Goal: Task Accomplishment & Management: Use online tool/utility

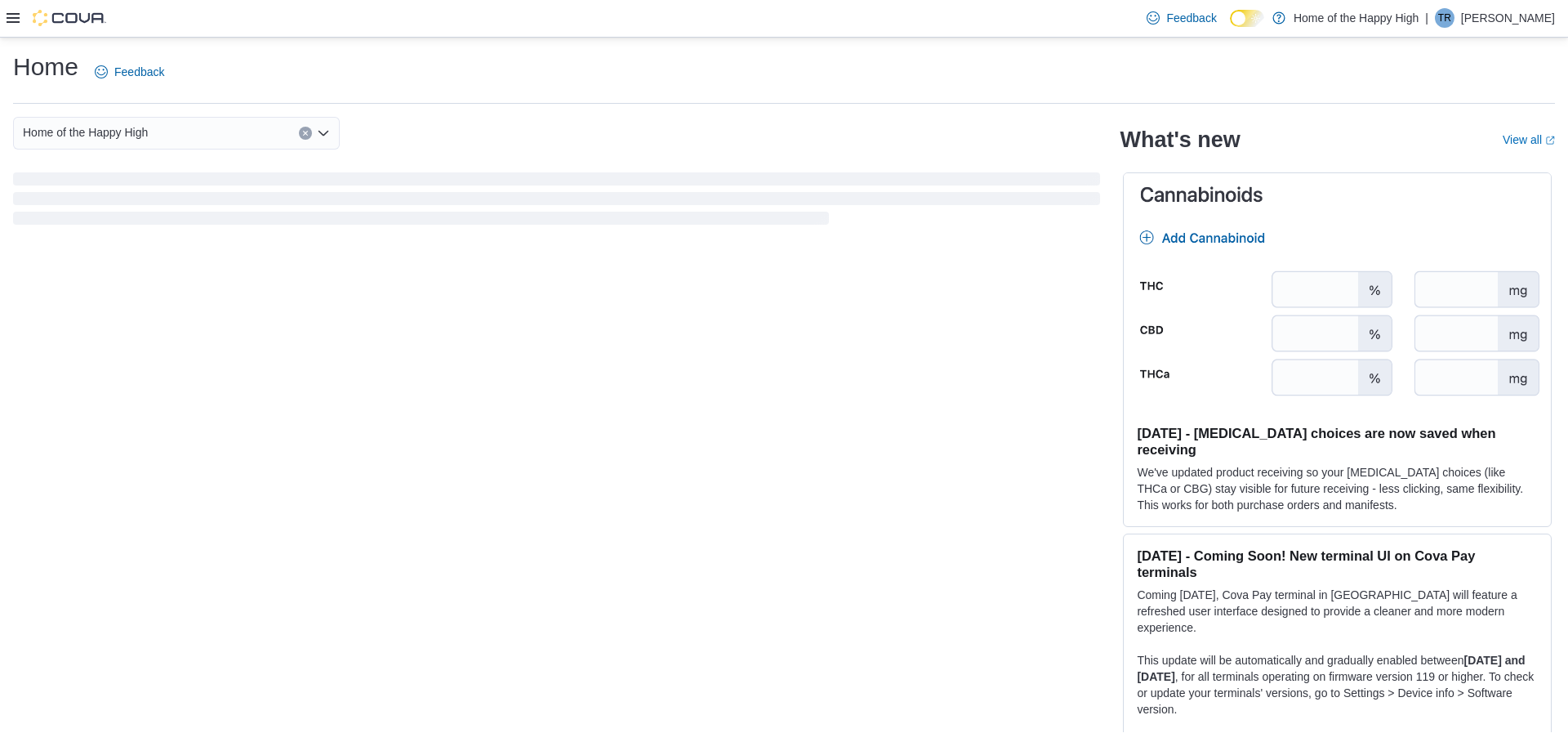
click at [13, 18] on icon at bounding box center [13, 18] width 13 height 9
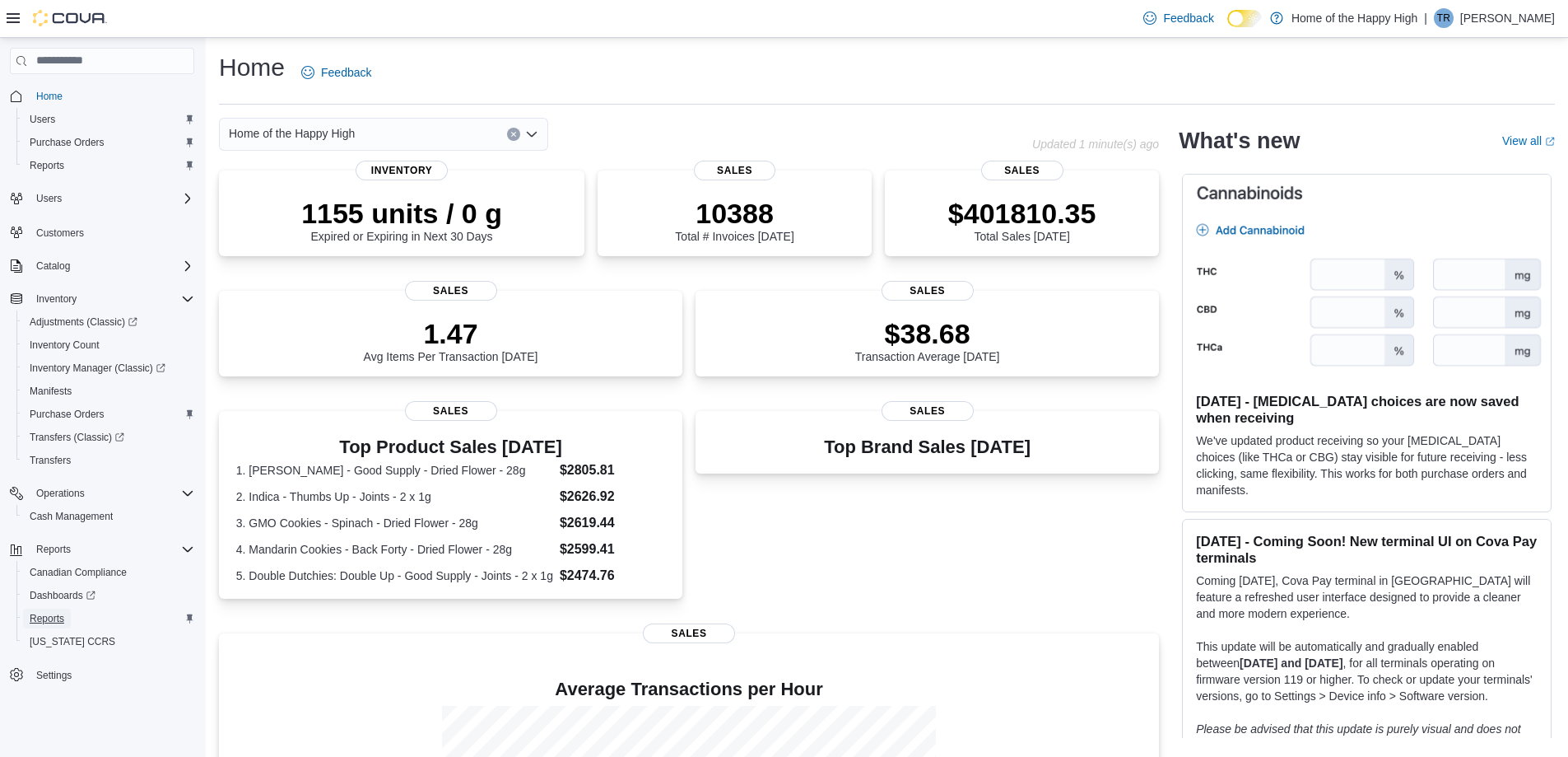
click at [67, 618] on link "Reports" at bounding box center [46, 618] width 47 height 20
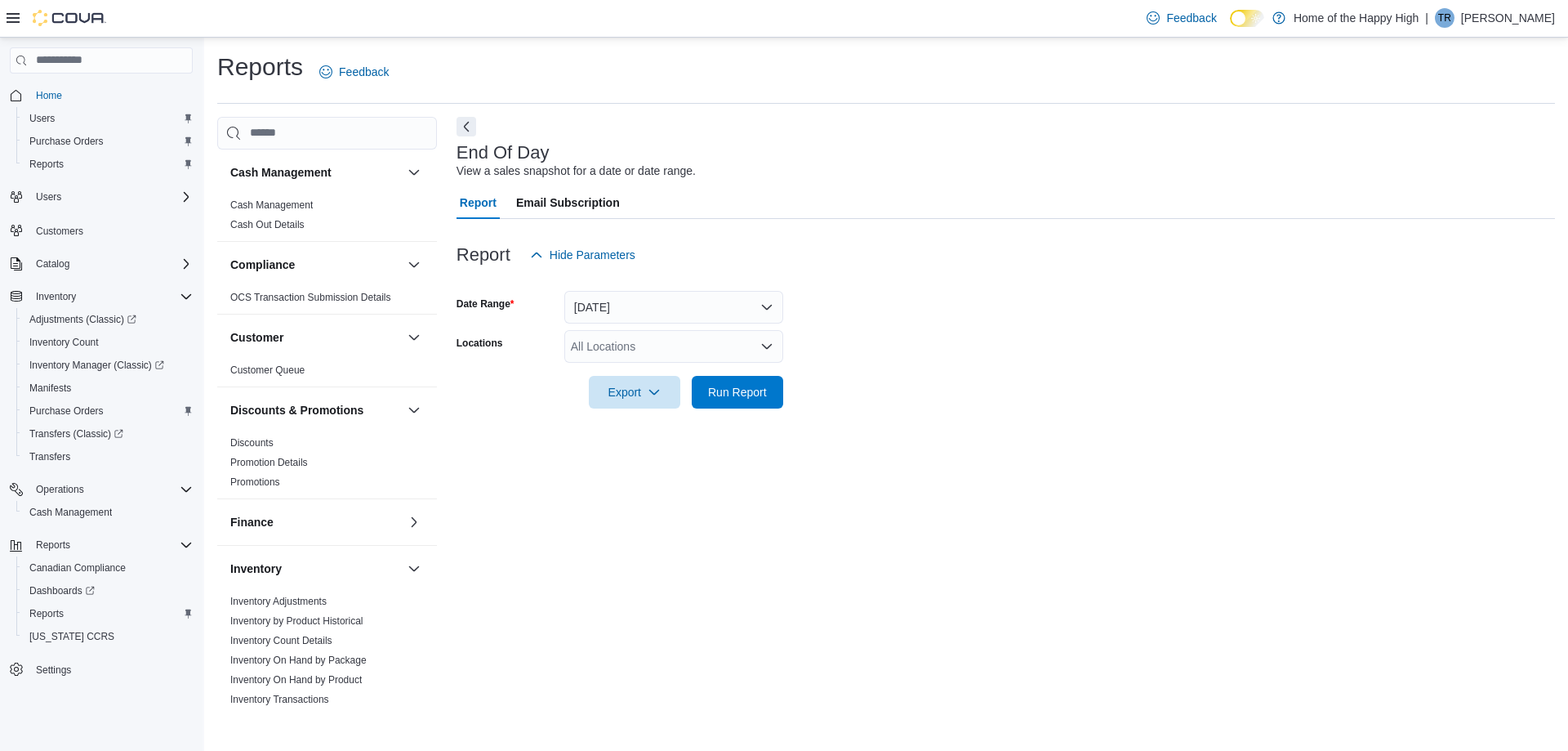
click at [654, 351] on div "All Locations" at bounding box center [674, 346] width 219 height 33
type input "***"
click at [660, 370] on span "North Bay - [PERSON_NAME] Terrace - Fire & Flower" at bounding box center [769, 373] width 274 height 16
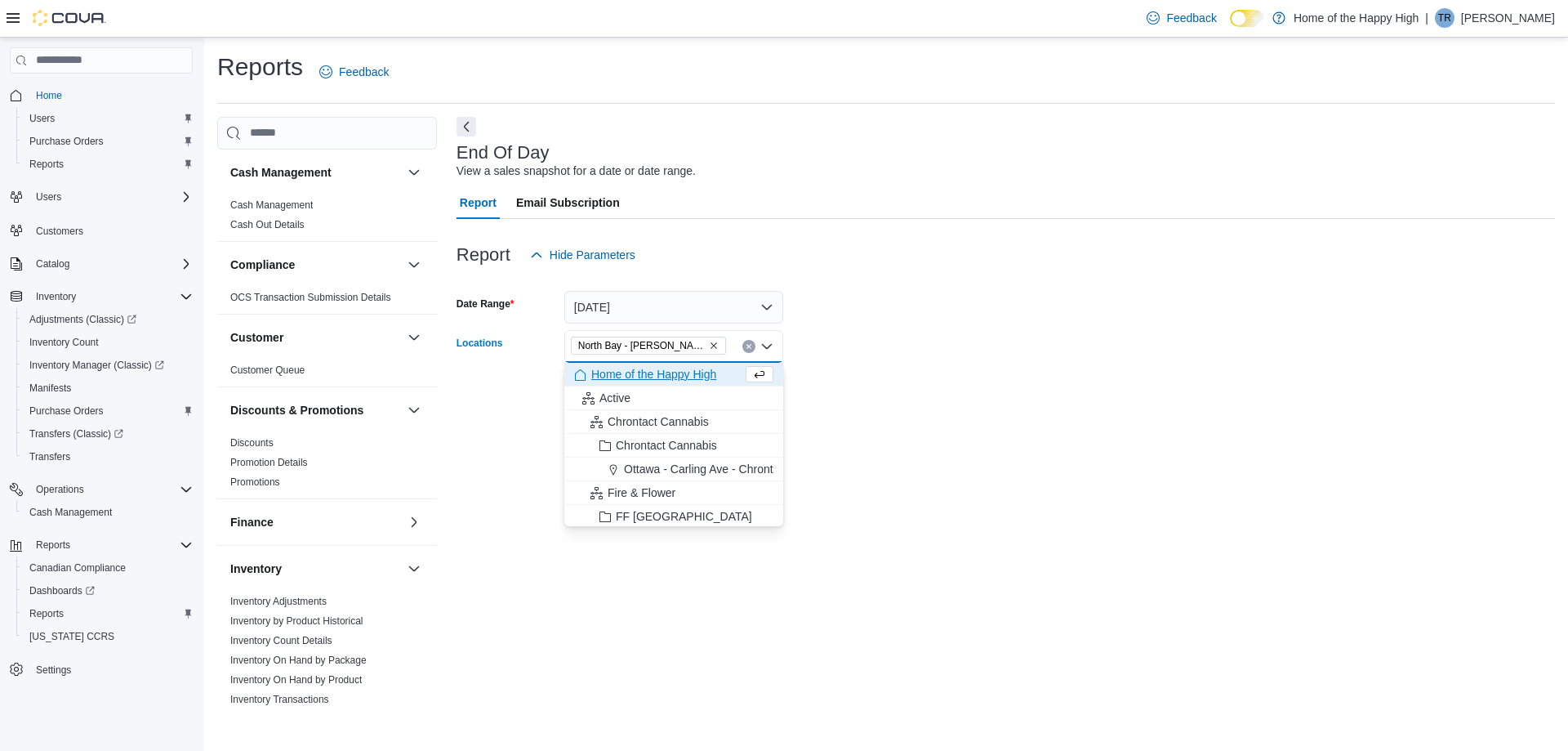
drag, startPoint x: 1185, startPoint y: 379, endPoint x: 909, endPoint y: 428, distance: 280.3
click at [1180, 378] on form "Date Range [DATE] Locations [GEOGRAPHIC_DATA] - [GEOGRAPHIC_DATA] Terrace - Fir…" at bounding box center [1005, 340] width 1098 height 137
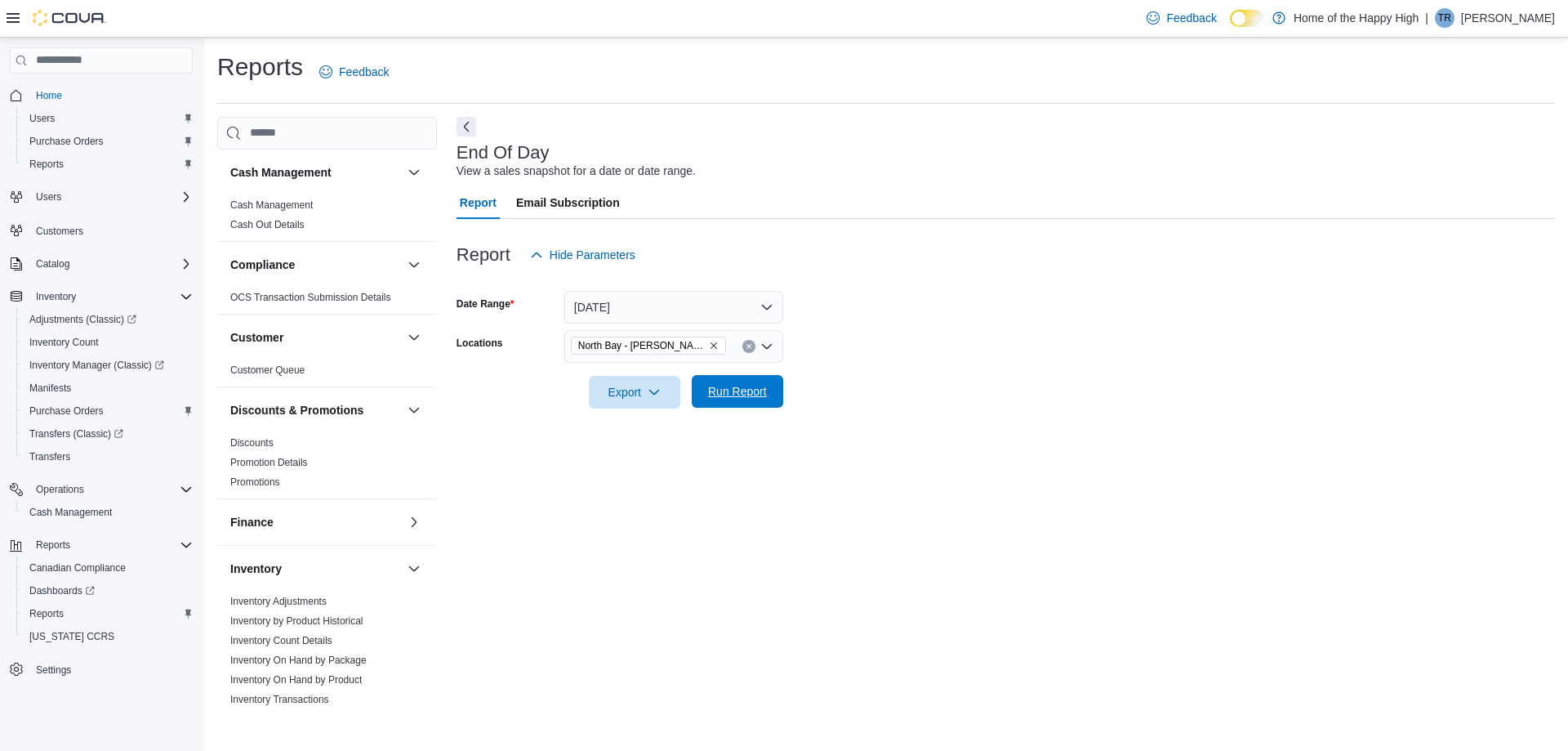
click at [745, 381] on span "Run Report" at bounding box center [737, 391] width 72 height 33
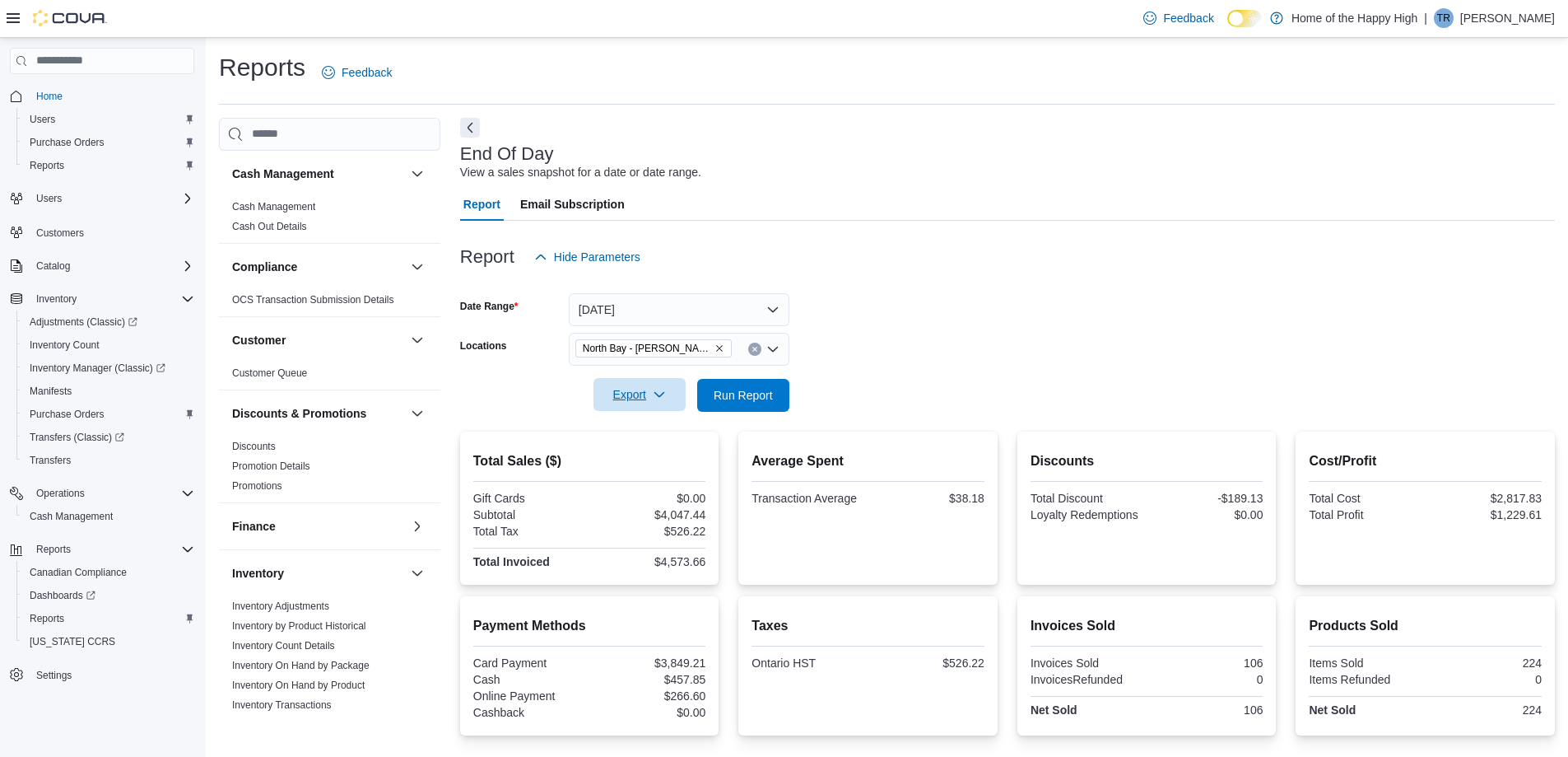
click at [678, 395] on button "Export" at bounding box center [639, 394] width 92 height 33
click at [674, 458] on span "Export to Pdf" at bounding box center [642, 461] width 74 height 13
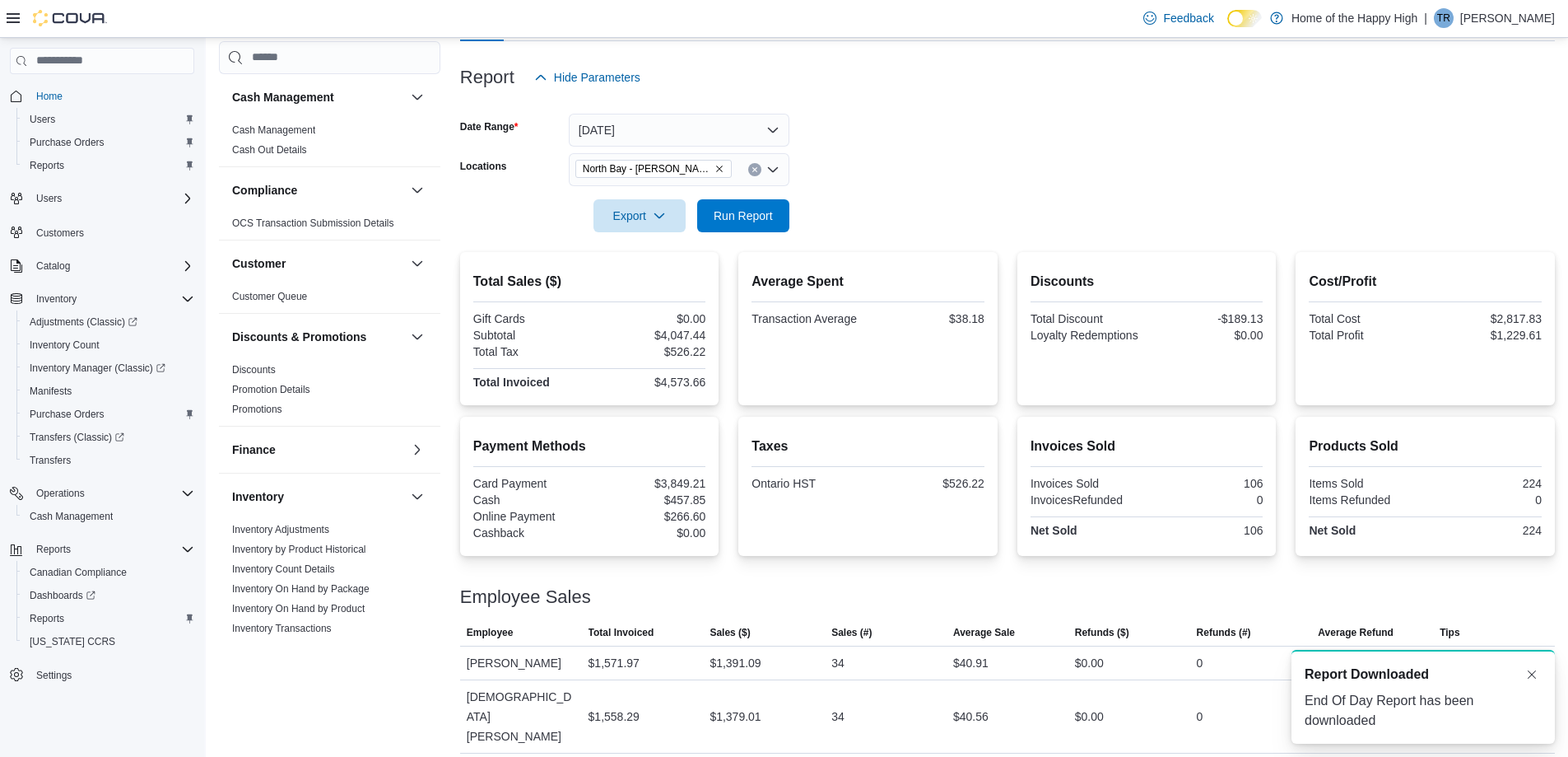
scroll to position [184, 0]
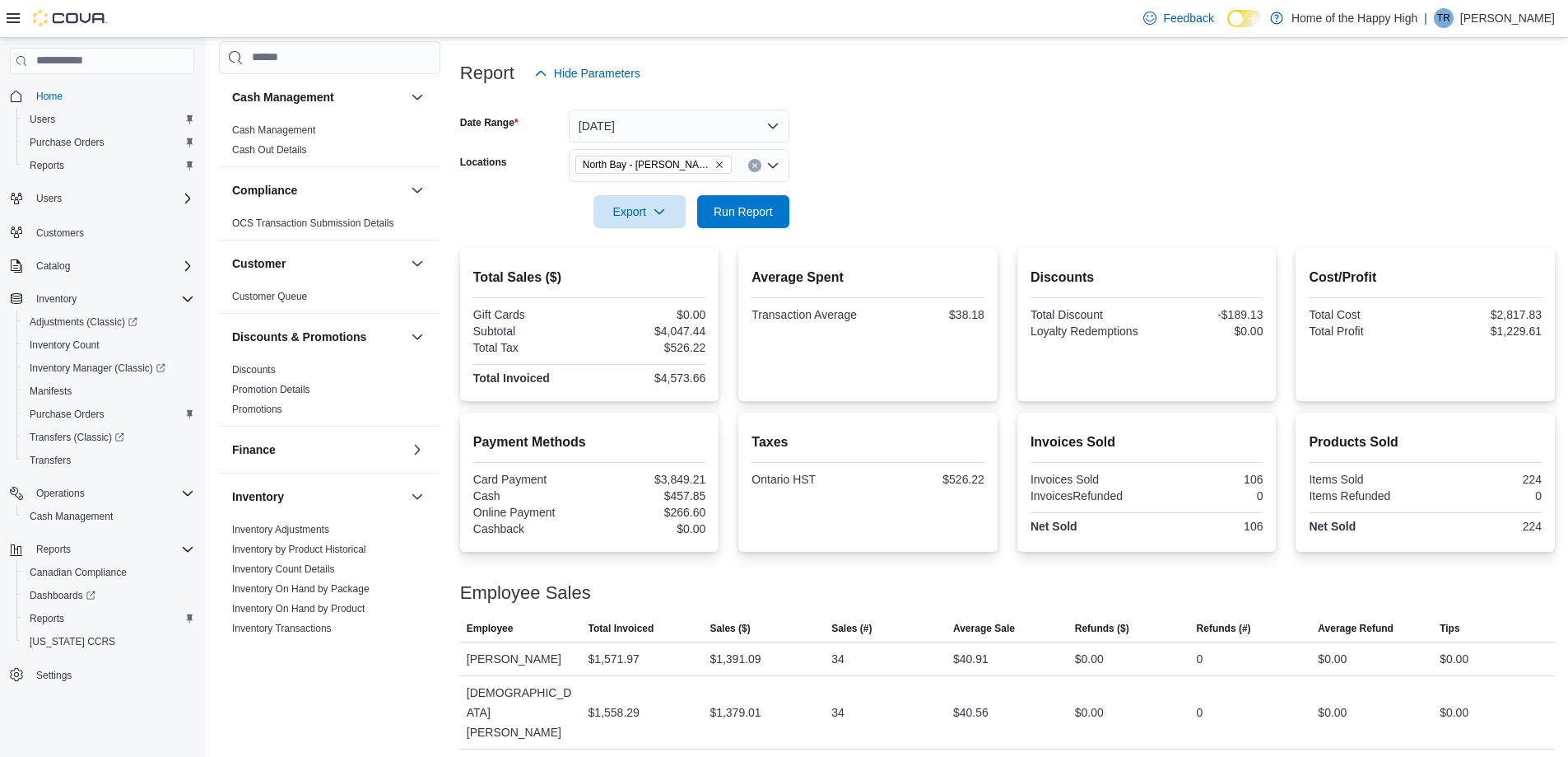
click at [1516, 9] on p "[PERSON_NAME]" at bounding box center [1507, 18] width 95 height 20
click at [1470, 157] on span "Sign Out" at bounding box center [1449, 160] width 45 height 16
